Goal: Navigation & Orientation: Find specific page/section

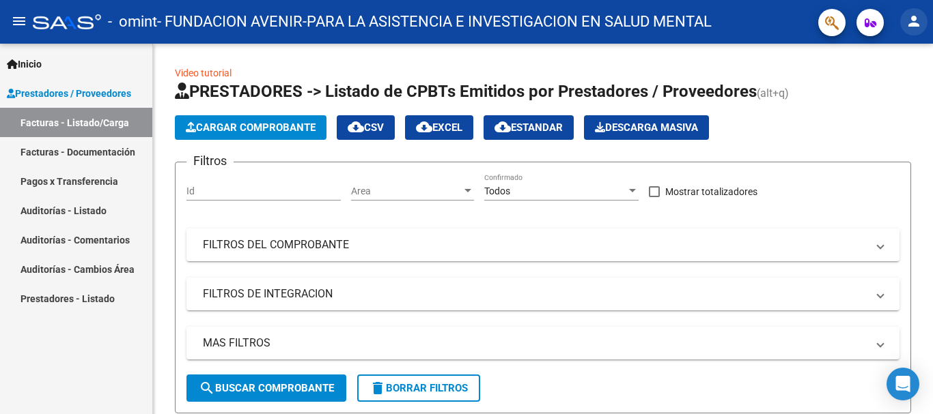
click at [916, 28] on mat-icon "person" at bounding box center [913, 21] width 16 height 16
click at [914, 48] on button "person Mi Perfil" at bounding box center [885, 57] width 83 height 33
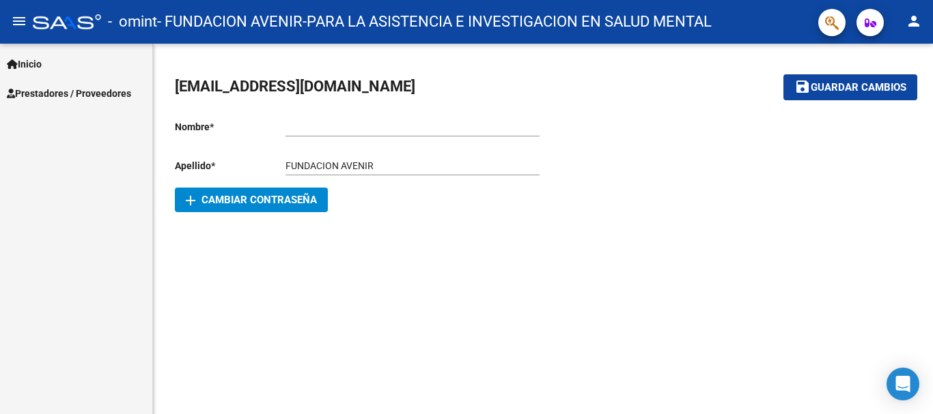
click at [40, 72] on link "Inicio" at bounding box center [76, 63] width 152 height 29
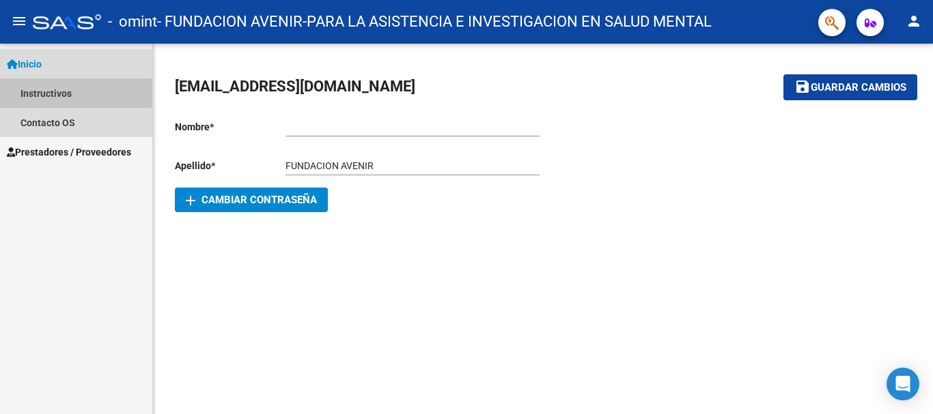
click at [44, 89] on link "Instructivos" at bounding box center [76, 93] width 152 height 29
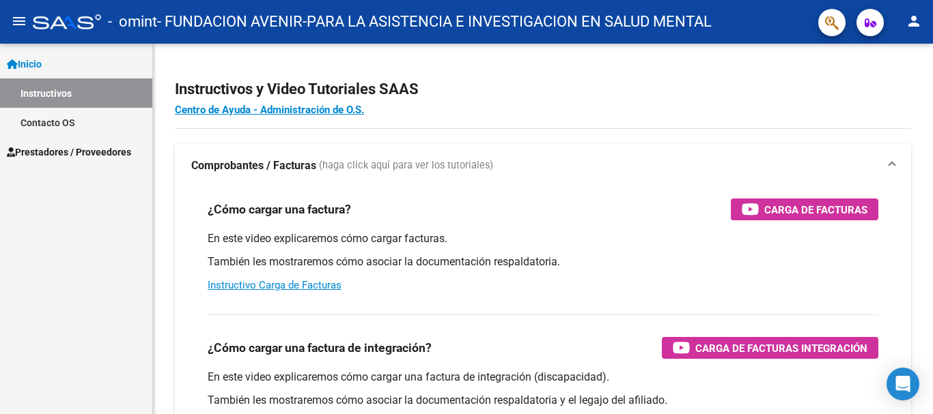
click at [59, 156] on span "Prestadores / Proveedores" at bounding box center [69, 152] width 124 height 15
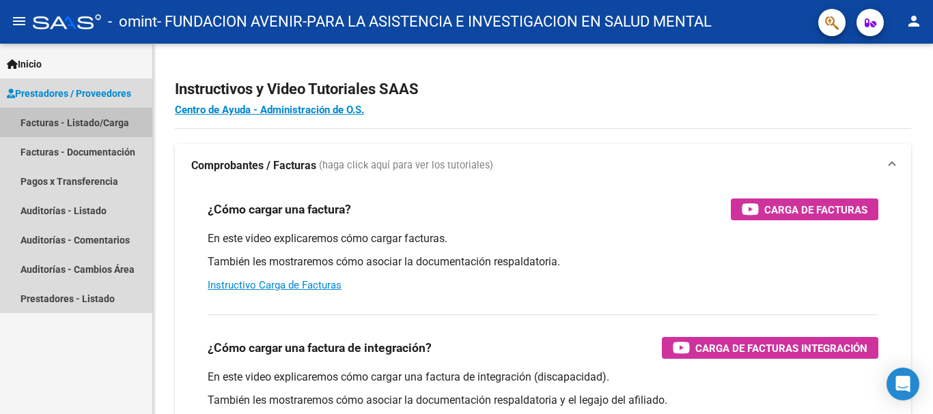
click at [82, 122] on link "Facturas - Listado/Carga" at bounding box center [76, 122] width 152 height 29
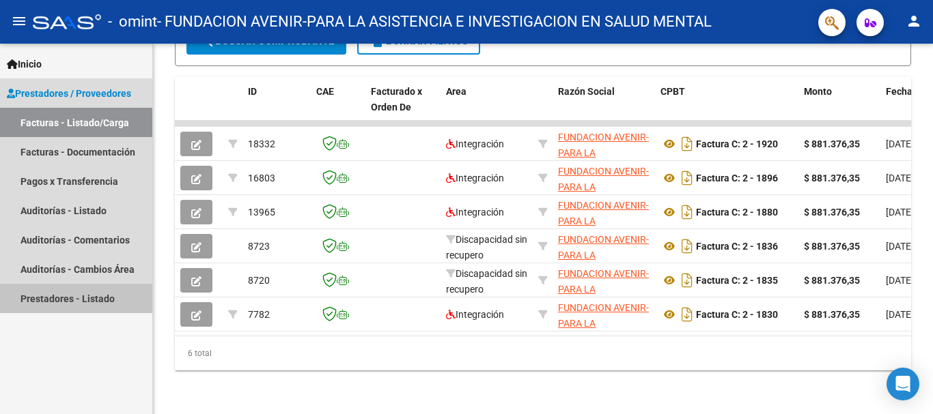
click at [68, 298] on link "Prestadores - Listado" at bounding box center [76, 298] width 152 height 29
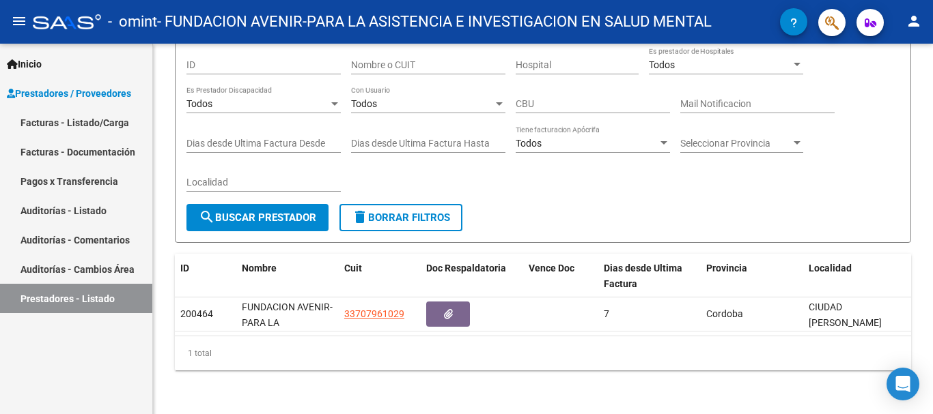
click at [63, 245] on link "Auditorías - Comentarios" at bounding box center [76, 239] width 152 height 29
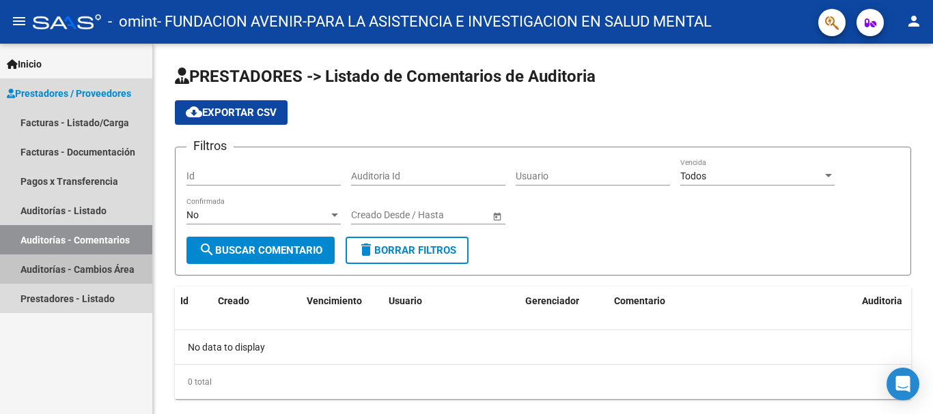
click at [61, 272] on link "Auditorías - Cambios Área" at bounding box center [76, 269] width 152 height 29
